Goal: Information Seeking & Learning: Learn about a topic

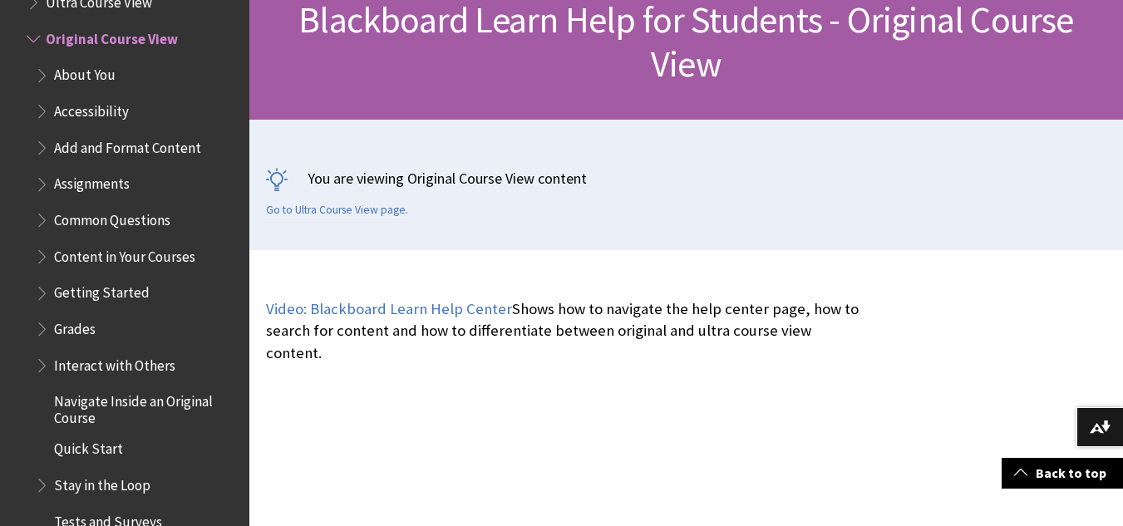
scroll to position [297, 0]
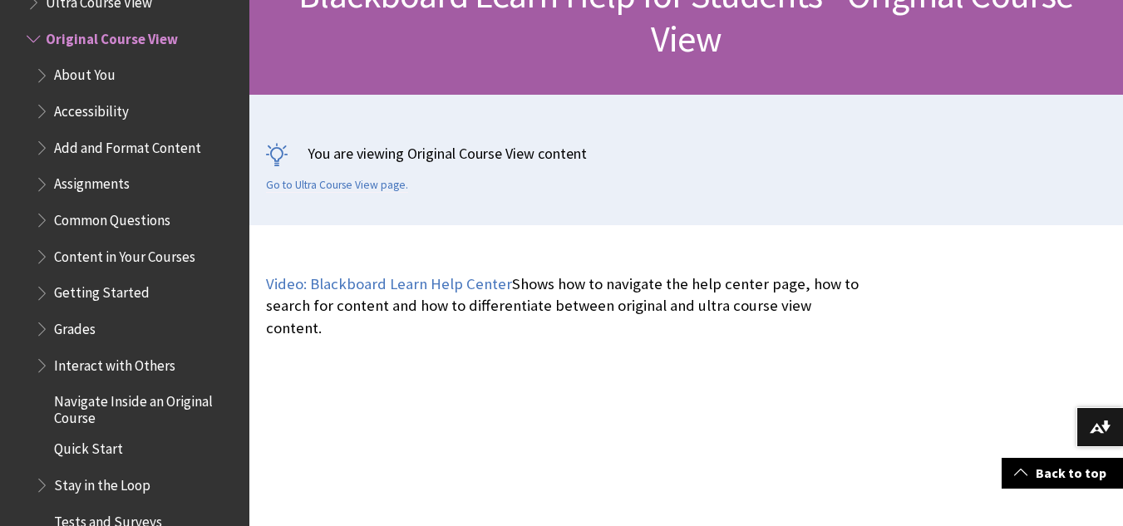
click at [66, 336] on span "Grades" at bounding box center [75, 326] width 42 height 22
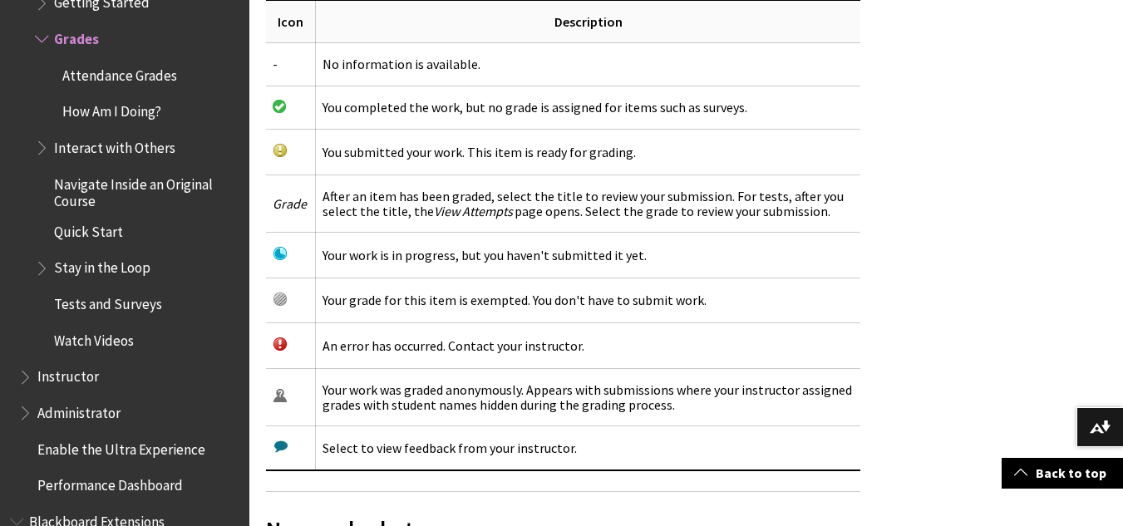
scroll to position [2774, 0]
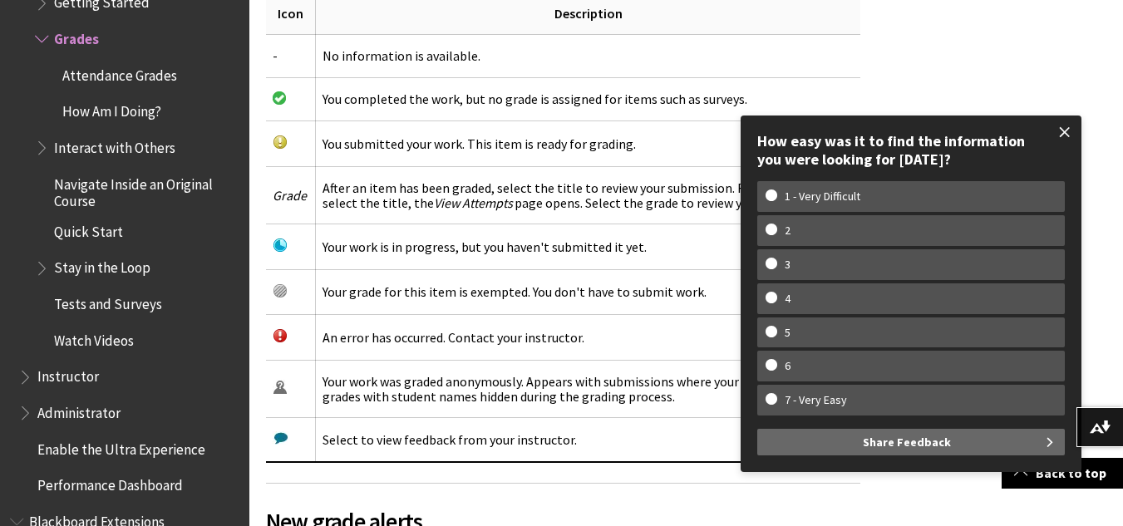
click at [1068, 128] on span at bounding box center [1064, 132] width 35 height 35
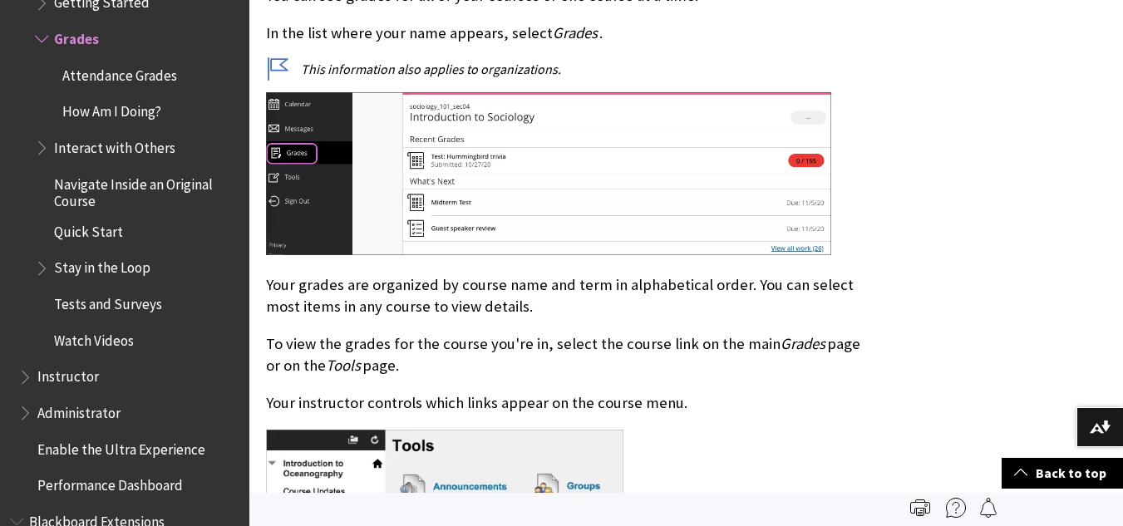
scroll to position [866, 0]
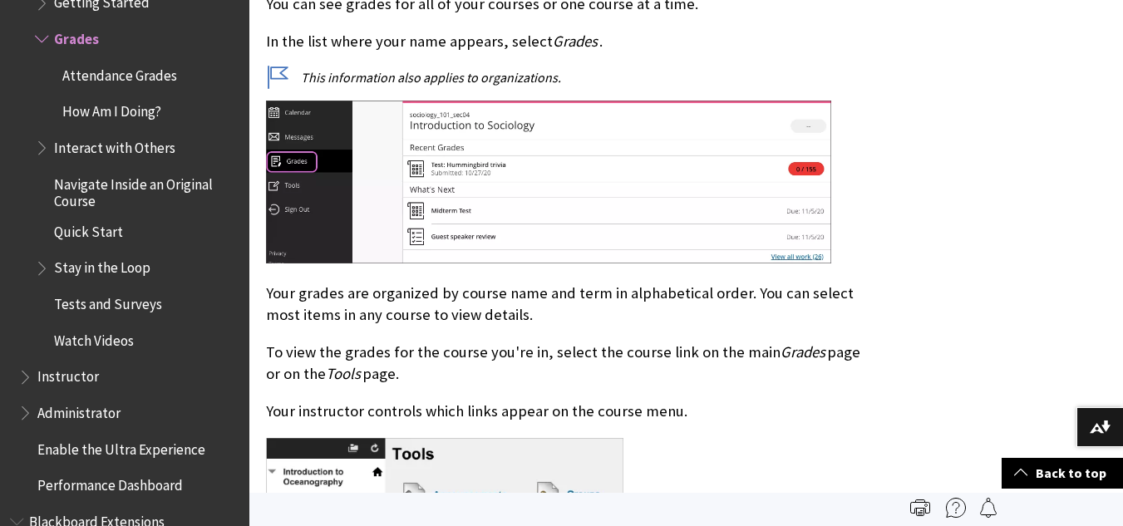
click at [614, 224] on img at bounding box center [548, 182] width 565 height 163
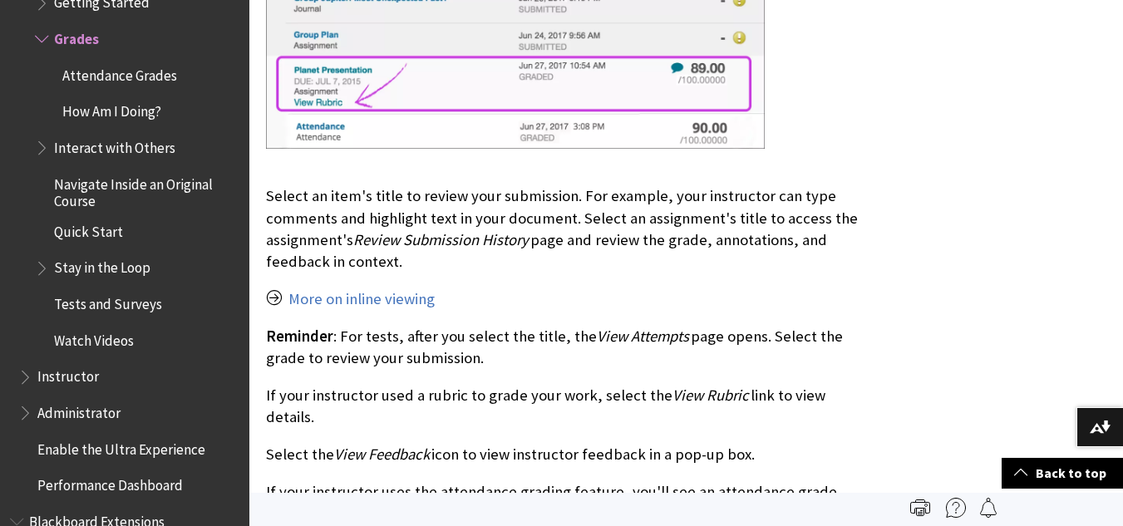
scroll to position [1963, 0]
